Goal: Task Accomplishment & Management: Manage account settings

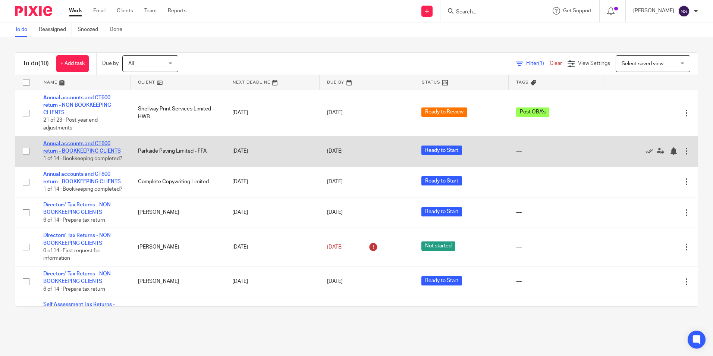
click at [67, 148] on link "Annual accounts and CT600 return - BOOKKEEPING CLIENTS" at bounding box center [82, 147] width 78 height 13
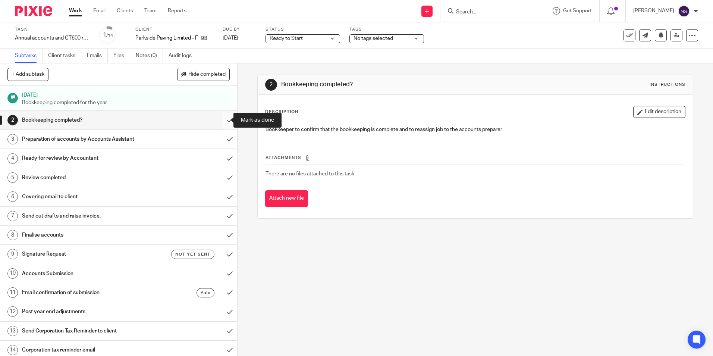
click at [219, 118] on input "submit" at bounding box center [118, 120] width 237 height 19
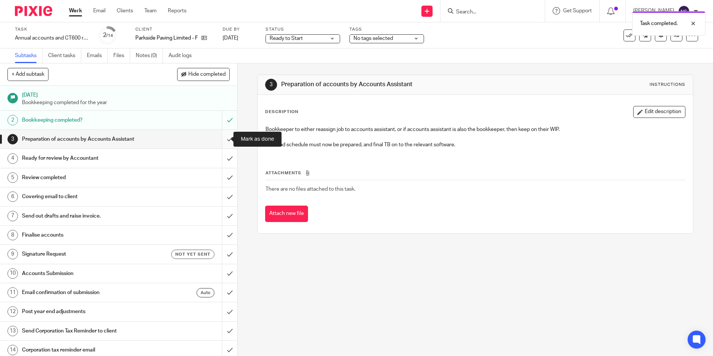
click at [218, 140] on input "submit" at bounding box center [118, 139] width 237 height 19
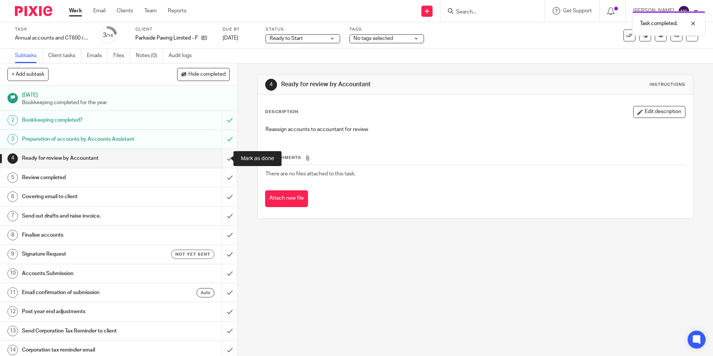
click at [221, 159] on input "submit" at bounding box center [118, 158] width 237 height 19
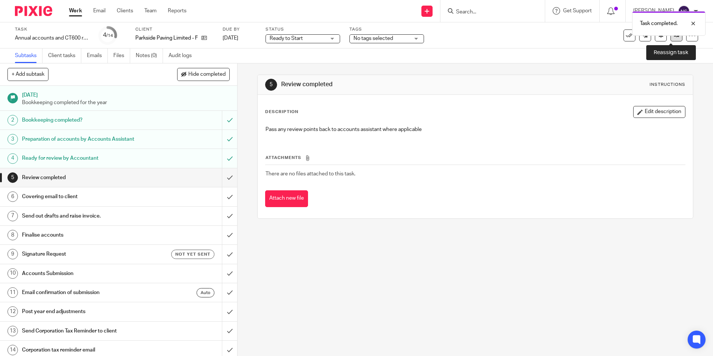
click at [670, 39] on link at bounding box center [676, 35] width 12 height 12
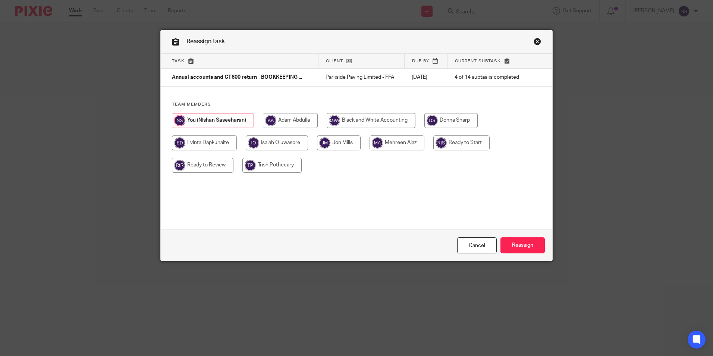
click at [205, 164] on input "radio" at bounding box center [202, 165] width 61 height 15
radio input "true"
click at [518, 244] on input "Reassign" at bounding box center [522, 245] width 44 height 16
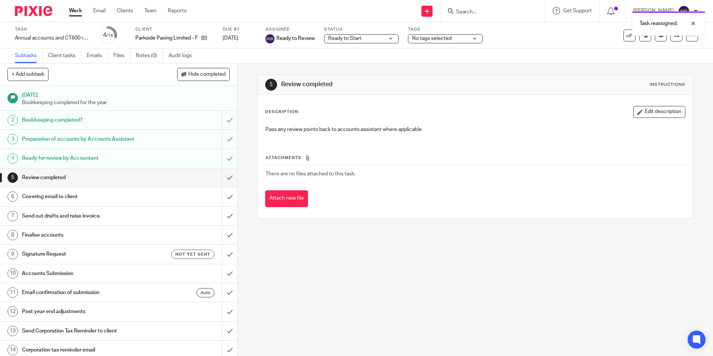
click at [34, 10] on img at bounding box center [33, 11] width 37 height 10
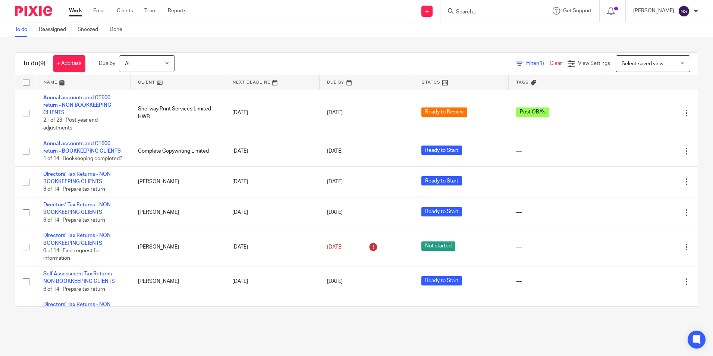
click at [468, 32] on div "To do Reassigned Snoozed Done" at bounding box center [356, 29] width 713 height 15
